Goal: Information Seeking & Learning: Learn about a topic

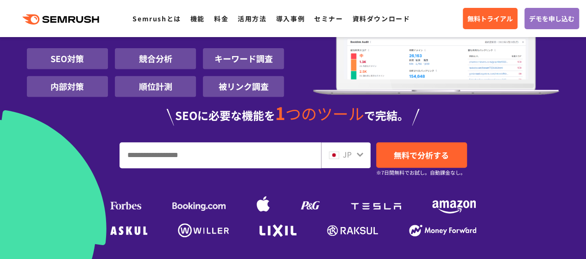
scroll to position [185, 0]
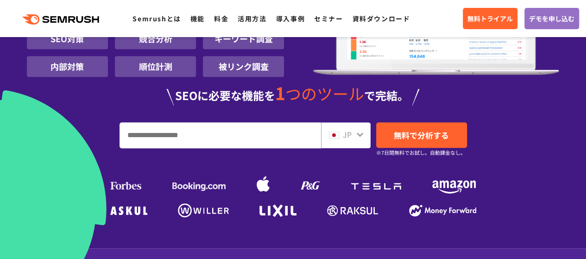
click at [269, 134] on input "URL、キーワードを入力してください" at bounding box center [220, 135] width 201 height 25
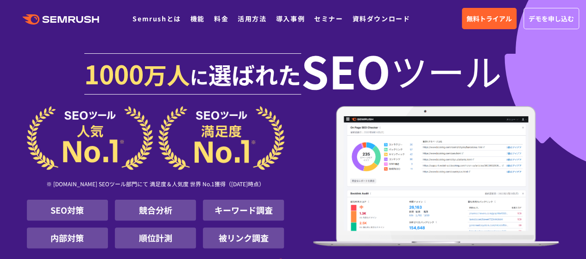
scroll to position [0, 0]
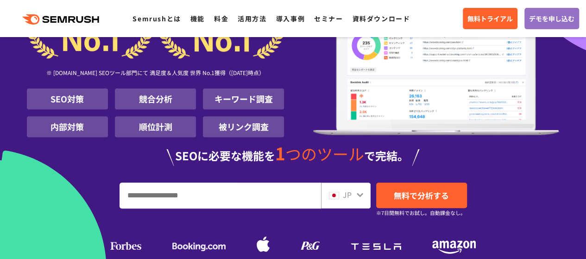
scroll to position [139, 0]
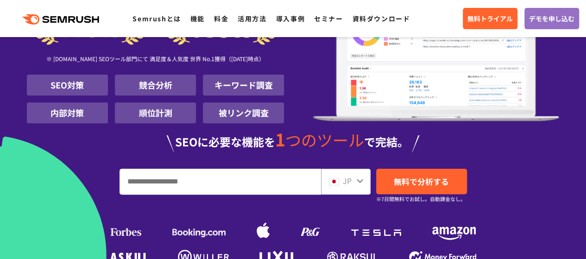
click at [233, 82] on li "キーワード調査" at bounding box center [243, 85] width 81 height 21
click at [207, 175] on input "URL、キーワードを入力してください" at bounding box center [220, 181] width 201 height 25
type input "*"
type input "****"
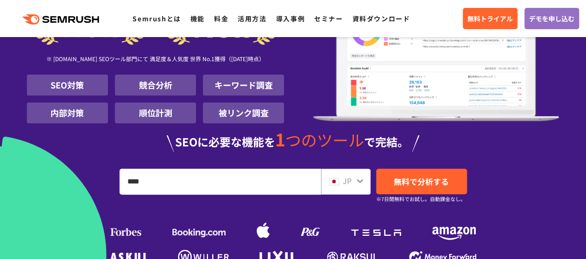
click at [359, 178] on icon at bounding box center [359, 180] width 7 height 7
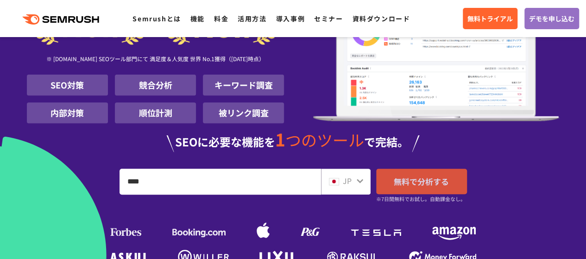
click at [400, 184] on span "無料で分析する" at bounding box center [421, 182] width 55 height 12
